Goal: Check status: Check status

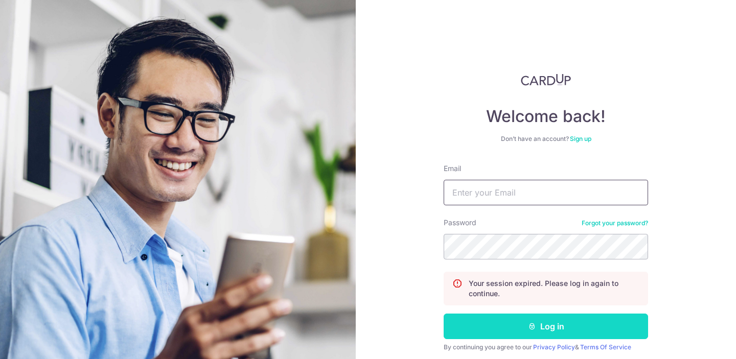
type input "[EMAIL_ADDRESS][DOMAIN_NAME]"
click at [495, 323] on button "Log in" at bounding box center [546, 327] width 204 height 26
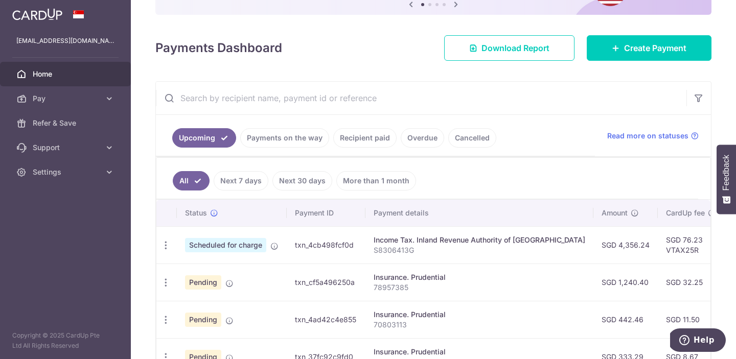
scroll to position [117, 0]
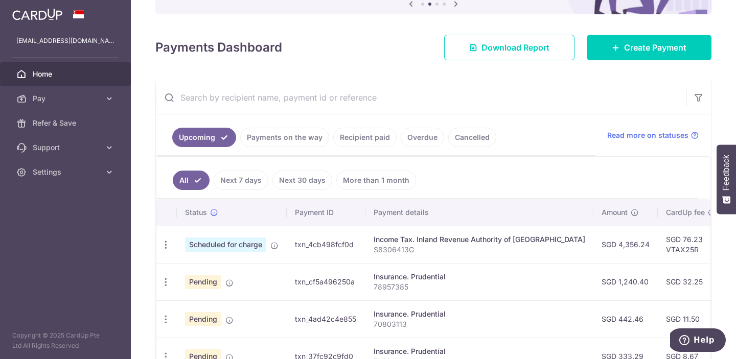
click at [462, 134] on link "Cancelled" at bounding box center [472, 137] width 48 height 19
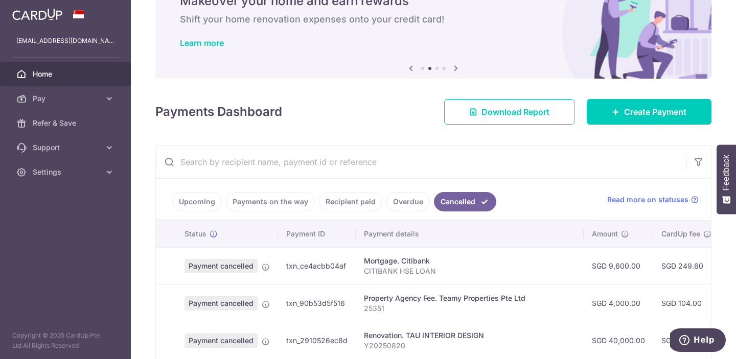
scroll to position [139, 0]
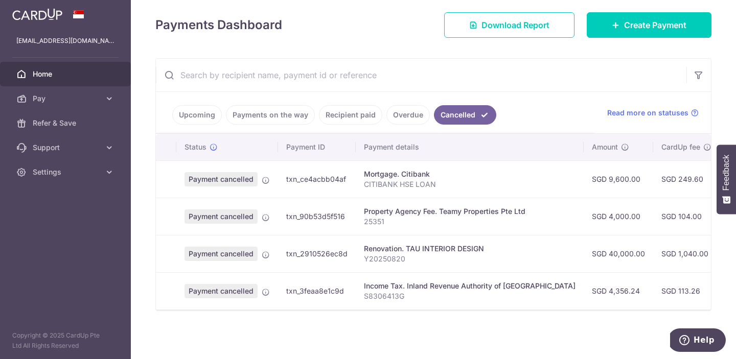
click at [502, 256] on p "Y20250820" at bounding box center [470, 259] width 212 height 10
